Goal: Task Accomplishment & Management: Manage account settings

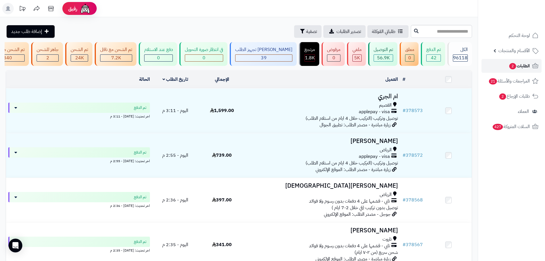
click at [492, 64] on link "الطلبات 2" at bounding box center [512, 66] width 60 height 14
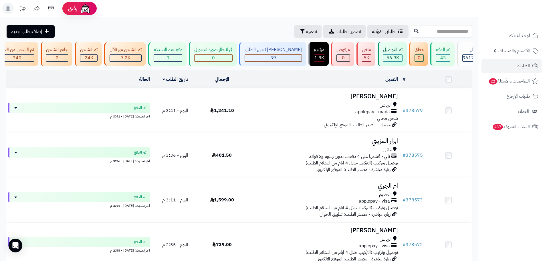
scroll to position [0, 0]
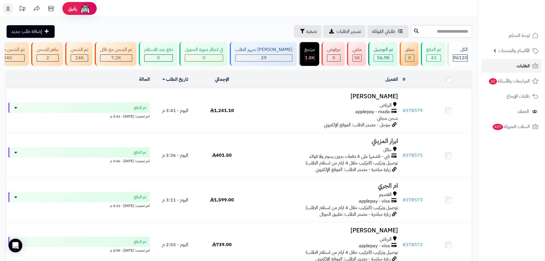
click at [493, 70] on link "الطلبات" at bounding box center [512, 66] width 60 height 14
click at [490, 66] on link "الطلبات" at bounding box center [512, 66] width 60 height 14
click at [493, 66] on link "الطلبات" at bounding box center [512, 66] width 60 height 14
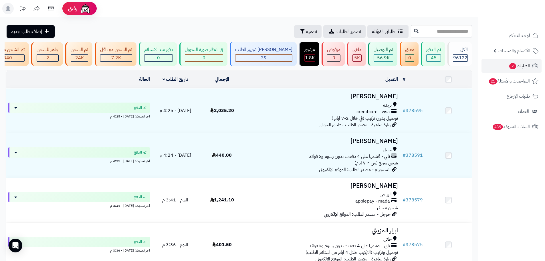
click at [518, 66] on span "الطلبات 2" at bounding box center [519, 66] width 21 height 8
click at [490, 64] on link "الطلبات 2" at bounding box center [512, 66] width 60 height 14
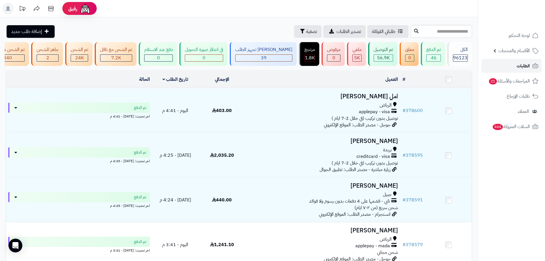
click at [509, 69] on link "الطلبات" at bounding box center [512, 66] width 60 height 14
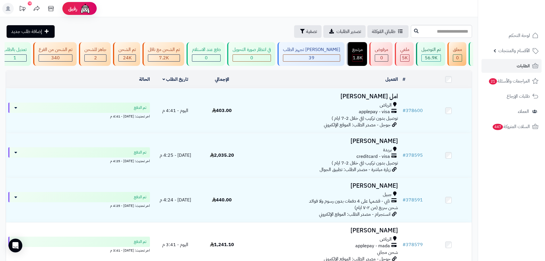
scroll to position [0, 0]
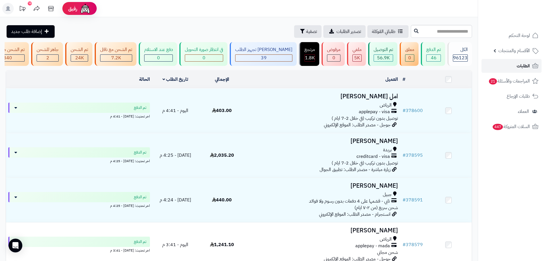
click at [502, 69] on link "الطلبات" at bounding box center [512, 66] width 60 height 14
click at [511, 71] on link "الطلبات" at bounding box center [512, 66] width 60 height 14
click at [498, 66] on link "الطلبات" at bounding box center [512, 66] width 60 height 14
click at [519, 82] on span "المراجعات والأسئلة 21" at bounding box center [509, 81] width 41 height 8
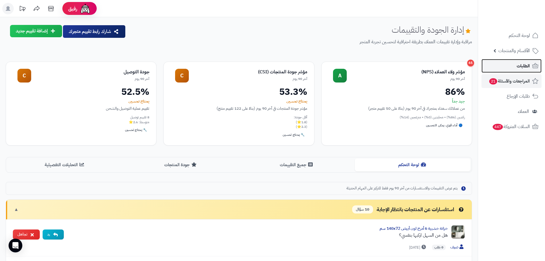
click at [519, 68] on span "الطلبات" at bounding box center [523, 66] width 13 height 8
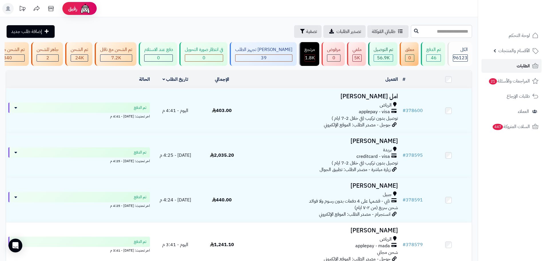
click at [492, 64] on link "الطلبات" at bounding box center [512, 66] width 60 height 14
click at [484, 64] on link "الطلبات" at bounding box center [512, 66] width 60 height 14
click at [412, 36] on input "text" at bounding box center [441, 31] width 61 height 13
paste input "******"
type input "******"
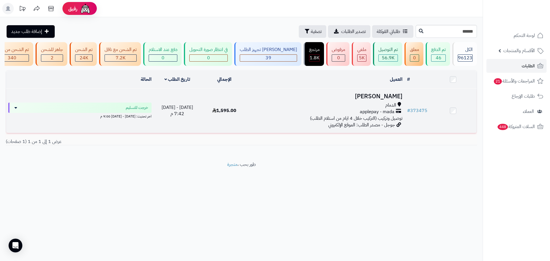
click at [266, 108] on div "الدمام" at bounding box center [326, 105] width 152 height 7
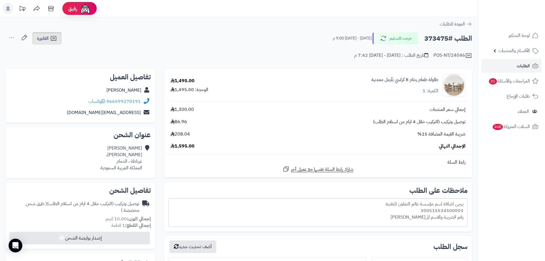
click at [47, 42] on span "الفاتورة" at bounding box center [43, 38] width 12 height 7
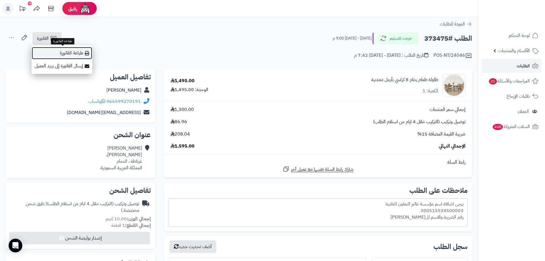
click at [64, 52] on link "طباعة الفاتورة" at bounding box center [61, 53] width 61 height 13
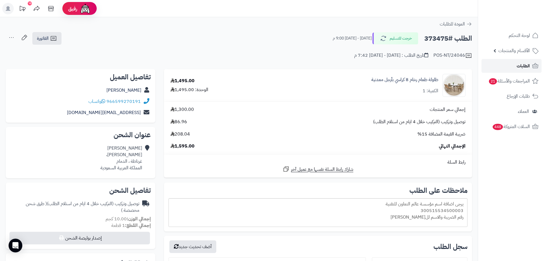
click at [509, 64] on link "الطلبات" at bounding box center [512, 66] width 60 height 14
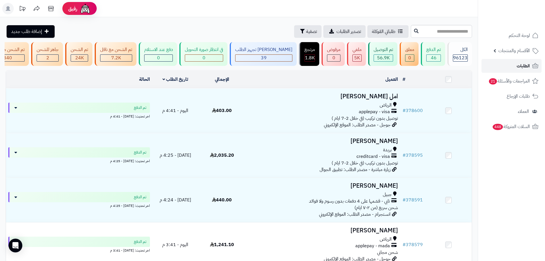
click at [499, 66] on link "الطلبات" at bounding box center [512, 66] width 60 height 14
click at [506, 68] on link "الطلبات" at bounding box center [512, 66] width 60 height 14
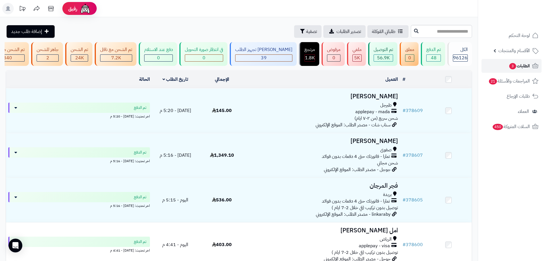
click at [485, 72] on link "الطلبات 3" at bounding box center [512, 66] width 60 height 14
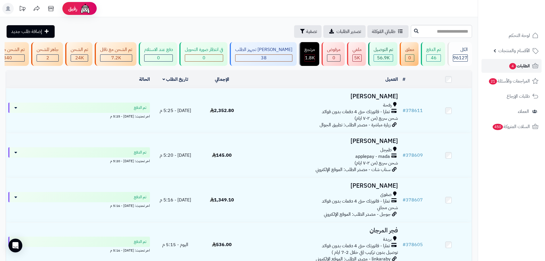
click at [486, 65] on link "الطلبات 4" at bounding box center [512, 66] width 60 height 14
click at [494, 70] on link "الطلبات 4" at bounding box center [512, 66] width 60 height 14
click at [513, 65] on span "4" at bounding box center [513, 66] width 7 height 6
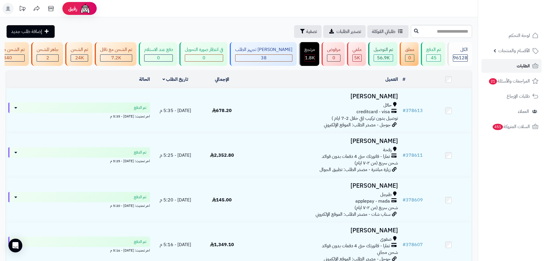
click at [504, 60] on link "الطلبات" at bounding box center [512, 66] width 60 height 14
click at [496, 68] on link "الطلبات" at bounding box center [512, 66] width 60 height 14
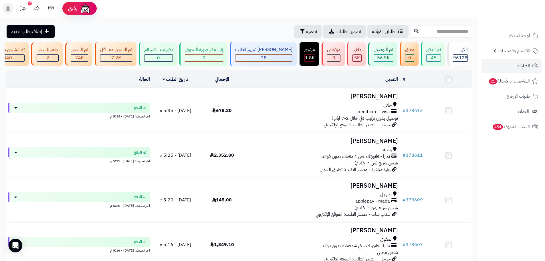
click at [492, 70] on link "الطلبات" at bounding box center [512, 66] width 60 height 14
click at [509, 70] on link "الطلبات" at bounding box center [512, 66] width 60 height 14
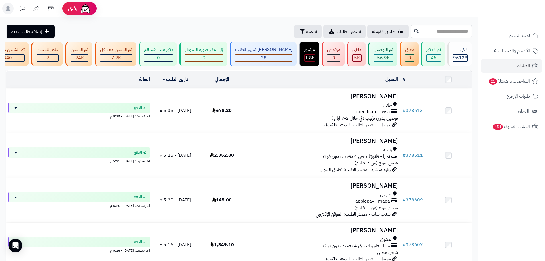
click at [522, 66] on span "الطلبات" at bounding box center [523, 66] width 13 height 8
